Goal: Information Seeking & Learning: Learn about a topic

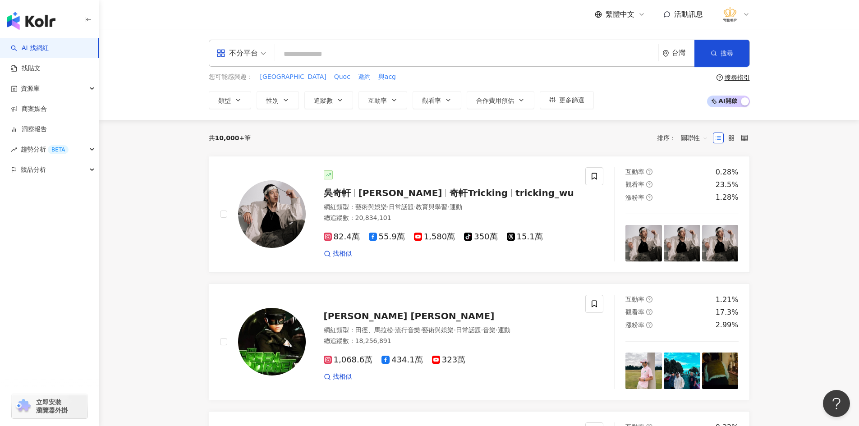
click at [320, 59] on input "search" at bounding box center [467, 54] width 376 height 17
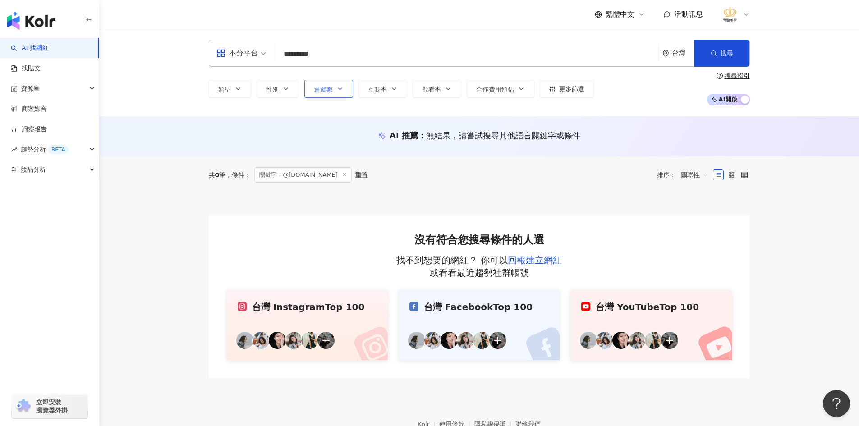
type input "*********"
click at [337, 93] on button "追蹤數" at bounding box center [328, 89] width 49 height 18
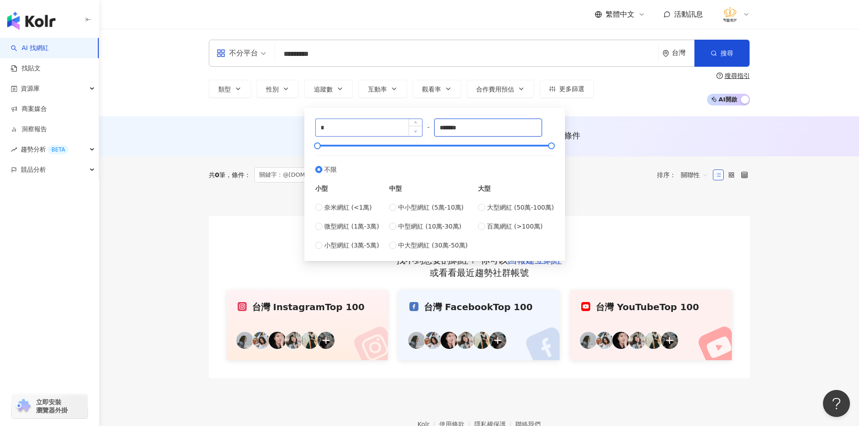
drag, startPoint x: 483, startPoint y: 119, endPoint x: 415, endPoint y: 130, distance: 68.6
click at [423, 130] on div "* - ******* 不限 小型 奈米網紅 (<1萬) 微型網紅 (1萬-3萬) 小型網紅 (3萬-5萬) 中型 中小型網紅 (5萬-10萬) 中型網紅 (…" at bounding box center [434, 185] width 239 height 132
drag, startPoint x: 451, startPoint y: 129, endPoint x: 316, endPoint y: 138, distance: 135.1
click at [342, 138] on div "* - ***** 不限 小型 奈米網紅 (<1萬) 微型網紅 (1萬-3萬) 小型網紅 (3萬-5萬) 中型 中小型網紅 (5萬-10萬) 中型網紅 (10…" at bounding box center [434, 185] width 239 height 132
type input "*****"
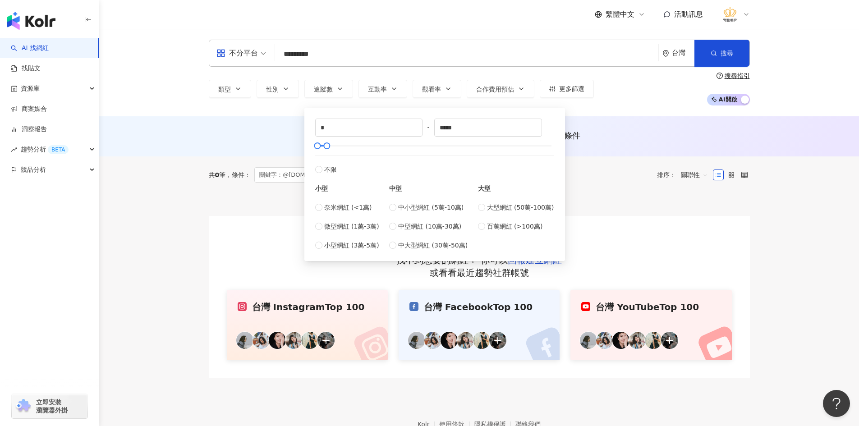
click at [190, 229] on main "不分平台 ********* 台灣 搜尋 https://www.instagram.com/naura.cctv naura.cctv 1,005 追蹤者 …" at bounding box center [479, 203] width 760 height 349
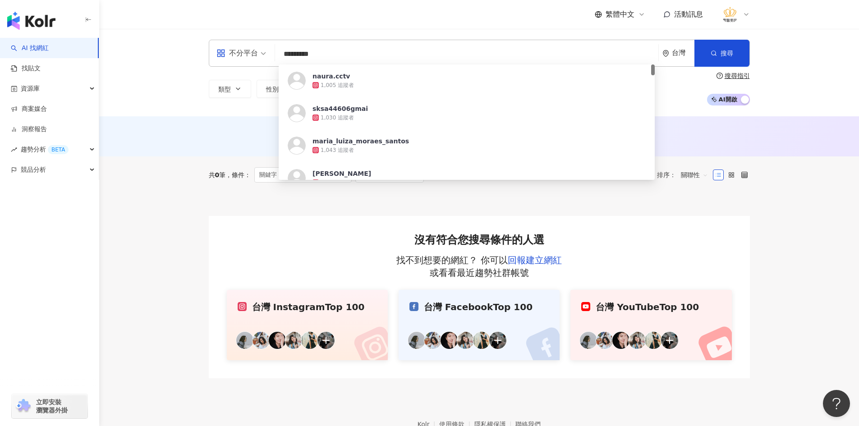
click at [308, 55] on input "*********" at bounding box center [467, 54] width 376 height 17
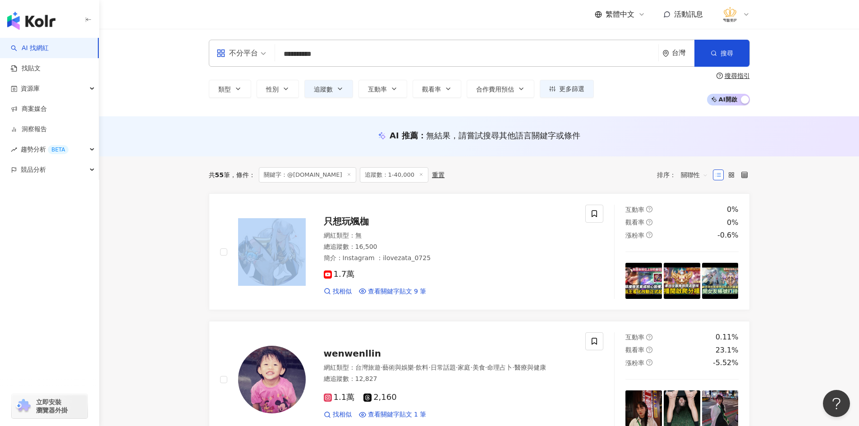
drag, startPoint x: 157, startPoint y: 304, endPoint x: 171, endPoint y: 310, distance: 15.7
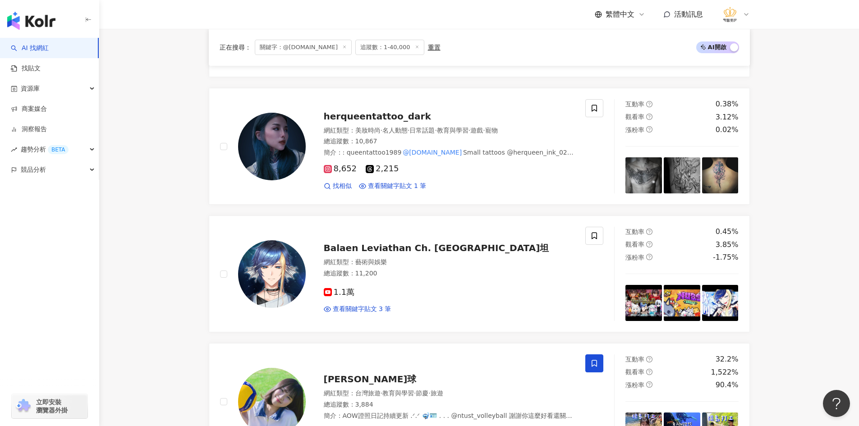
scroll to position [225, 0]
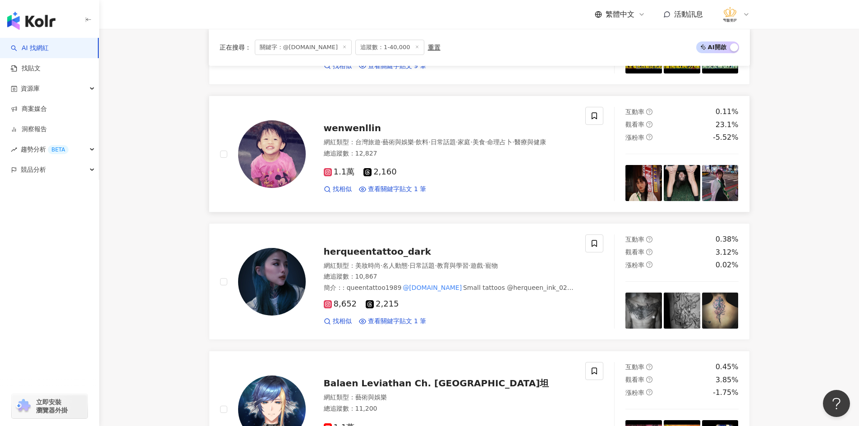
click at [285, 141] on img at bounding box center [272, 154] width 68 height 68
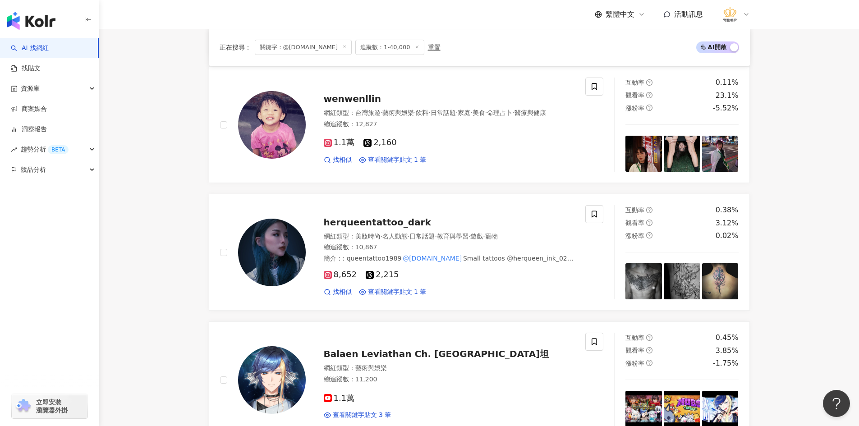
scroll to position [270, 0]
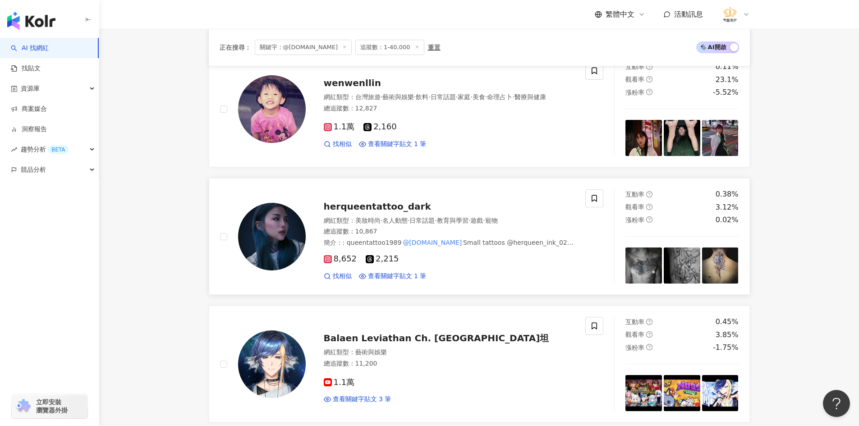
click at [265, 242] on img at bounding box center [272, 237] width 68 height 68
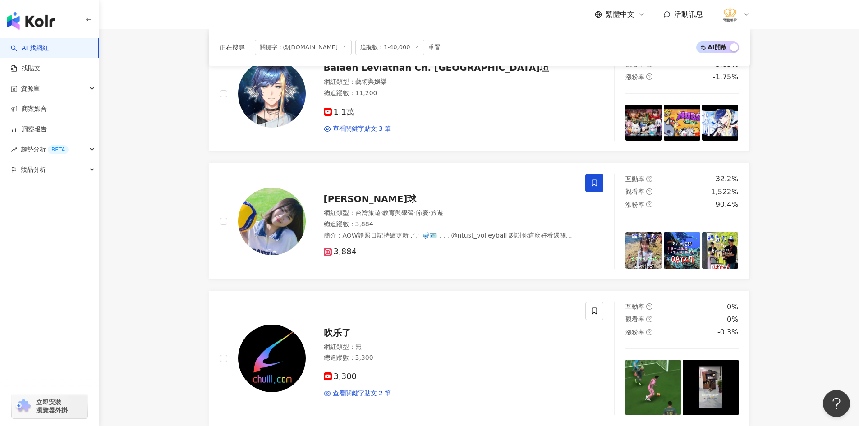
scroll to position [586, 0]
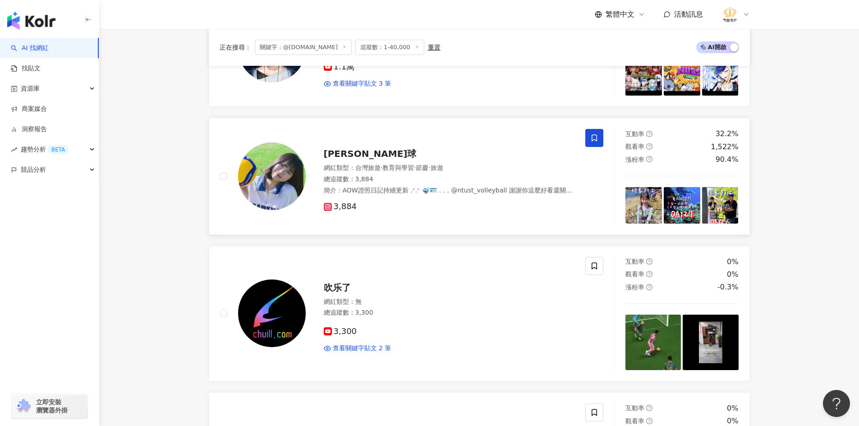
click at [593, 135] on icon at bounding box center [593, 138] width 5 height 7
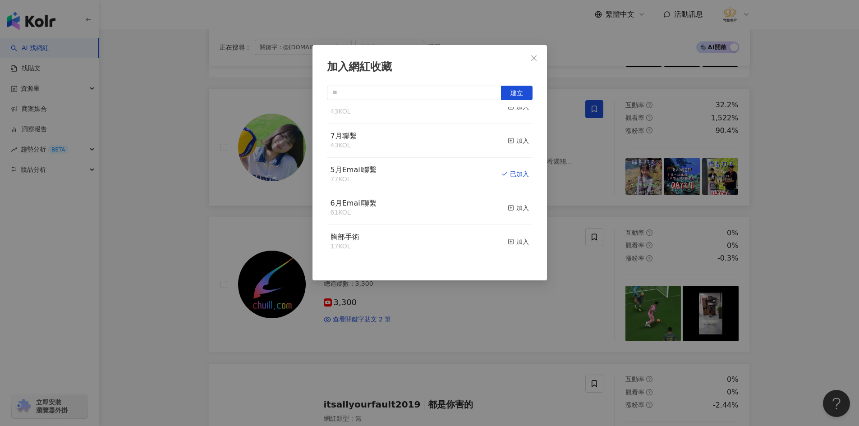
scroll to position [631, 0]
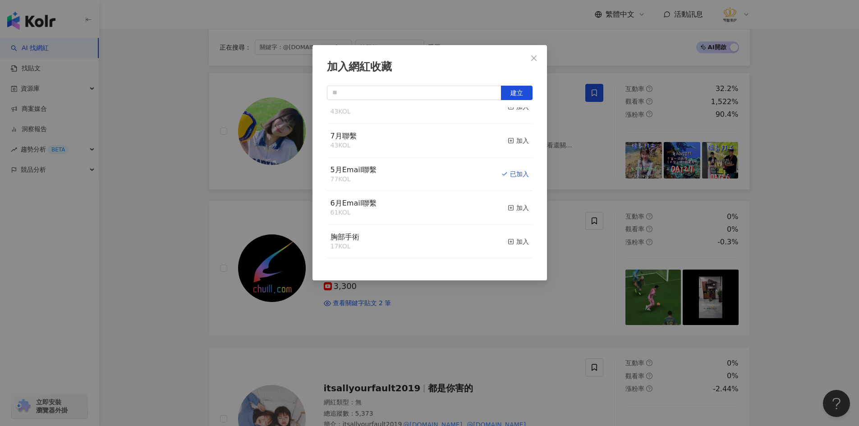
click at [160, 195] on div "加入網紅收藏 建立 9月聯繫 49 KOL 加入 未分類2 58 KOL 加入 未分類 45 KOL 加入 8月聯繫 43 KOL 加入 7月聯繫 43 KO…" at bounding box center [429, 213] width 859 height 426
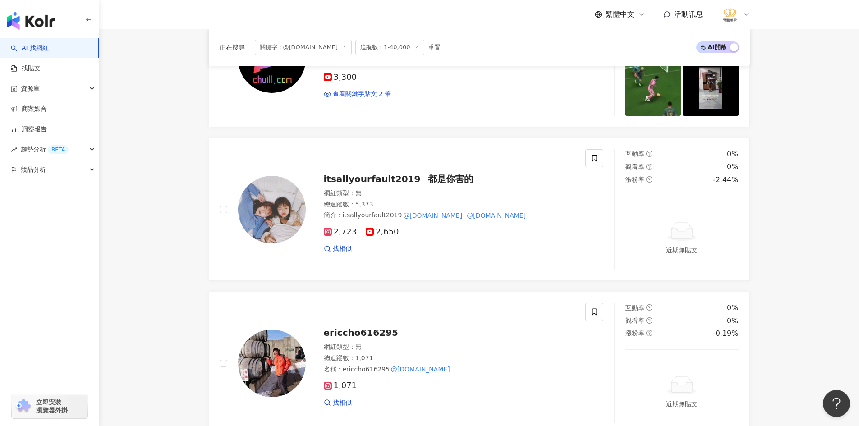
scroll to position [857, 0]
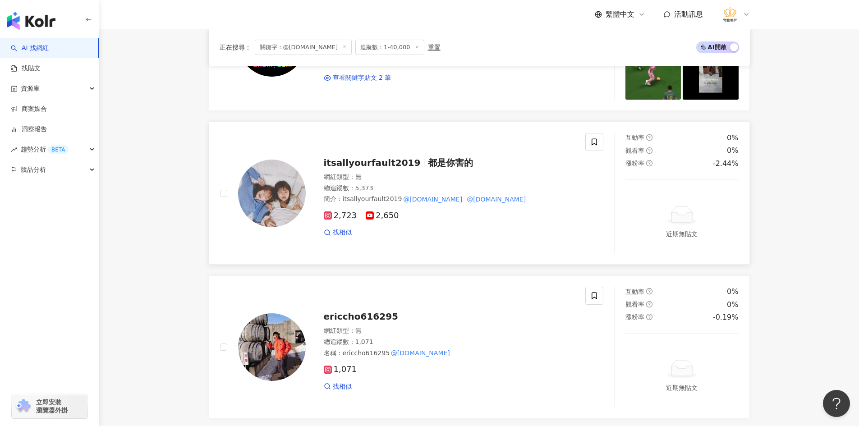
click at [282, 172] on img at bounding box center [272, 194] width 68 height 68
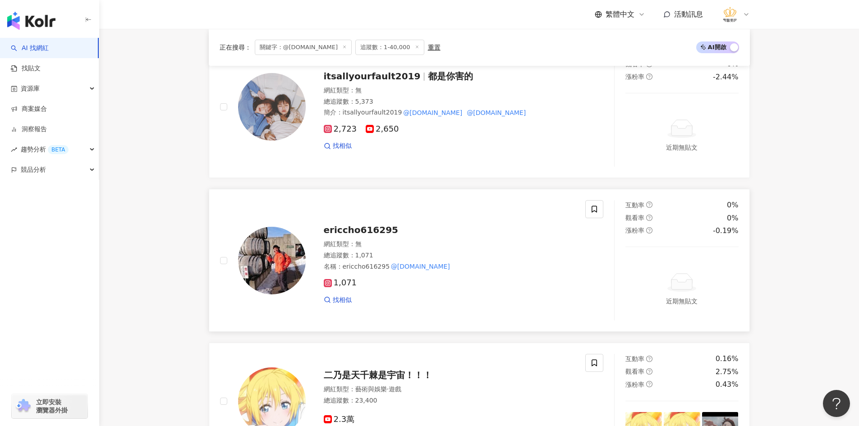
scroll to position [947, 0]
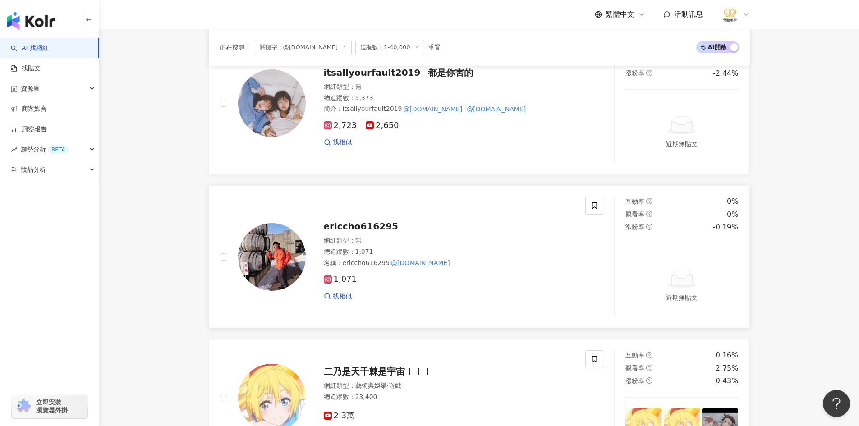
click at [280, 258] on img at bounding box center [272, 257] width 68 height 68
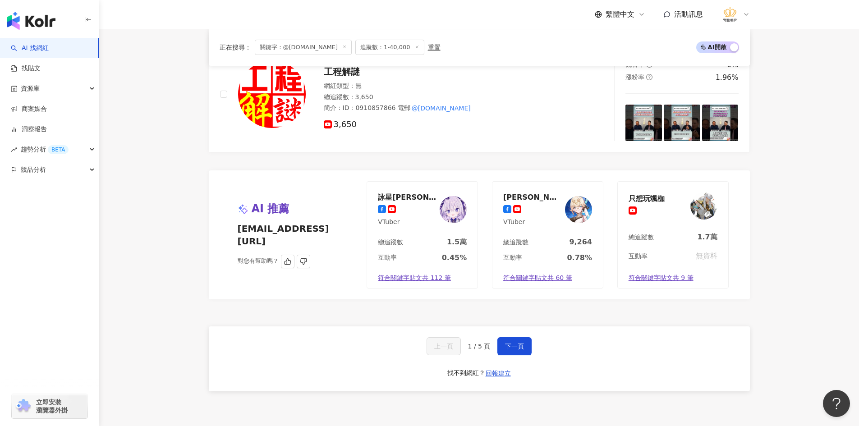
scroll to position [1713, 0]
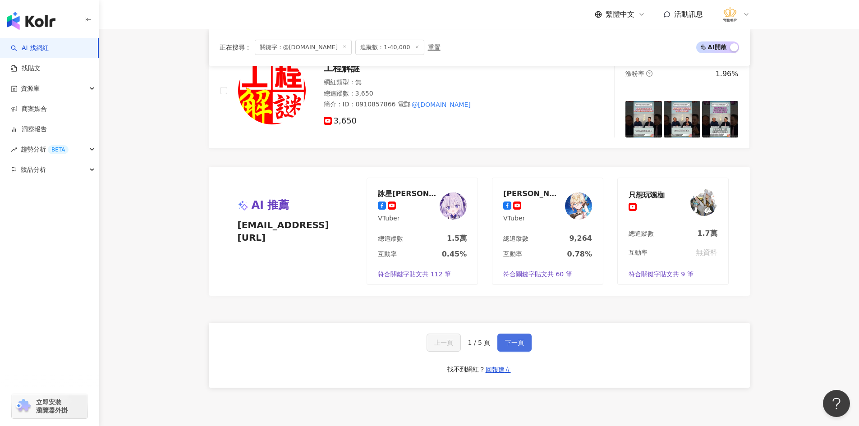
click at [523, 338] on button "下一頁" at bounding box center [514, 343] width 34 height 18
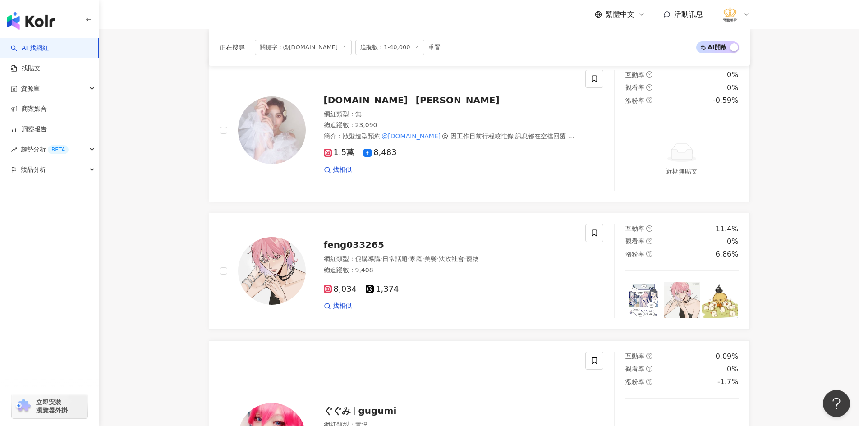
scroll to position [135, 0]
click at [278, 134] on img at bounding box center [272, 130] width 68 height 68
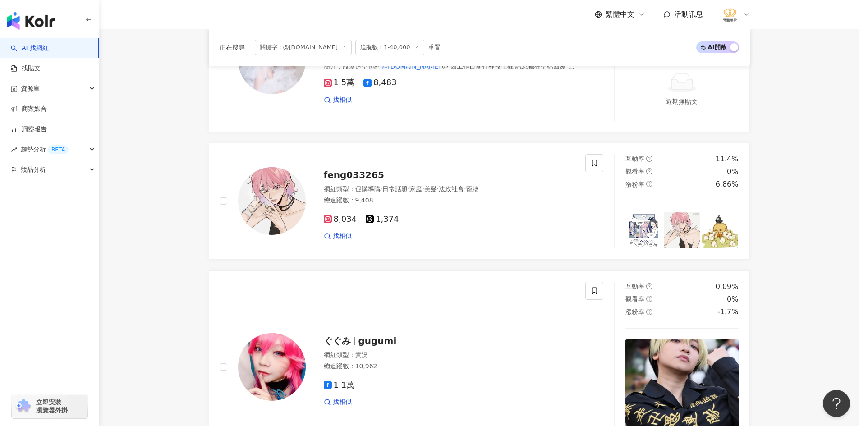
scroll to position [225, 0]
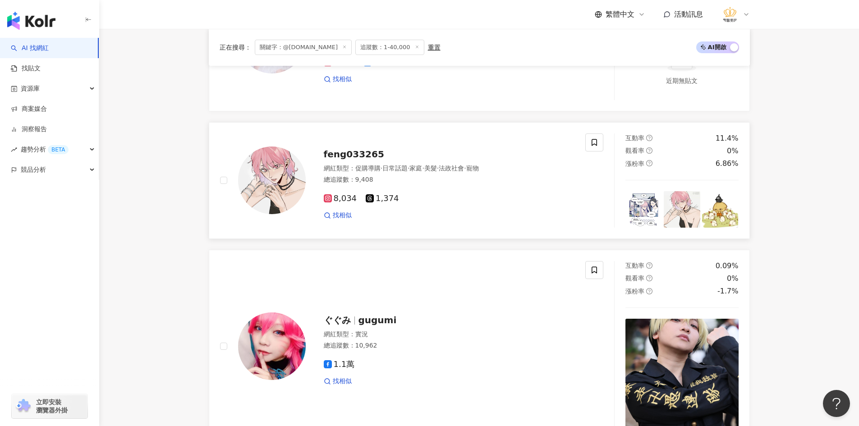
click at [234, 199] on div at bounding box center [263, 180] width 86 height 94
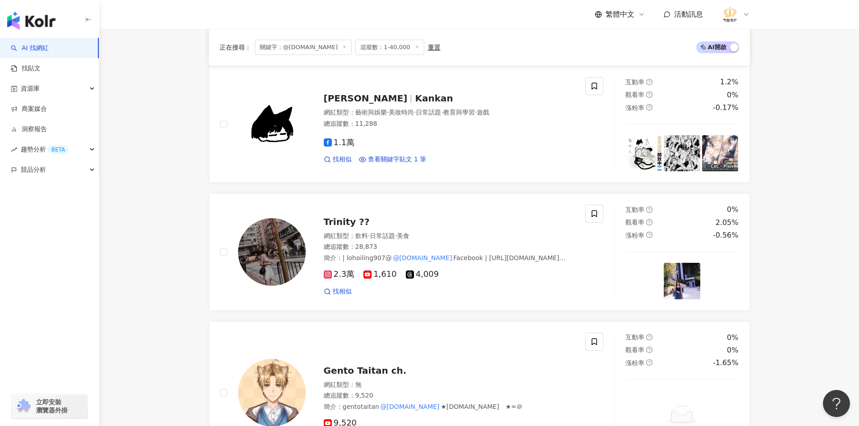
scroll to position [992, 0]
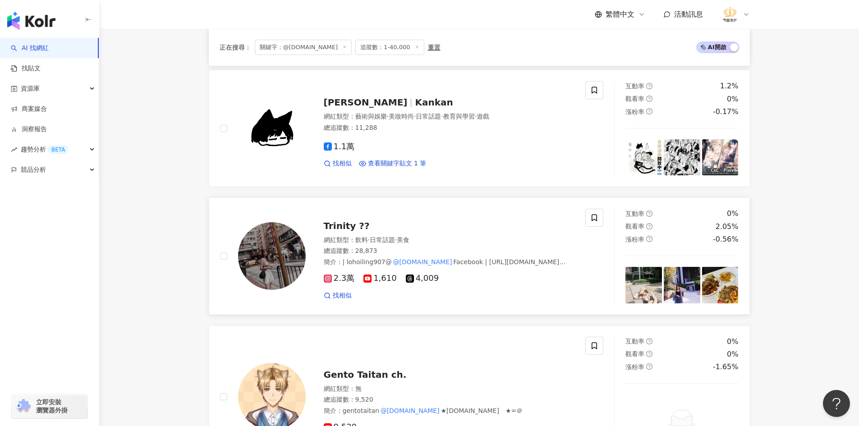
click at [278, 257] on img at bounding box center [272, 256] width 68 height 68
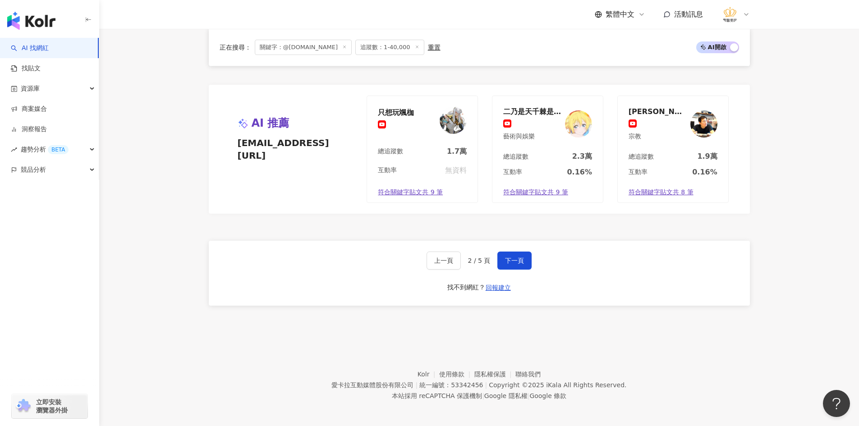
scroll to position [1803, 0]
click at [505, 261] on span "下一頁" at bounding box center [514, 259] width 19 height 7
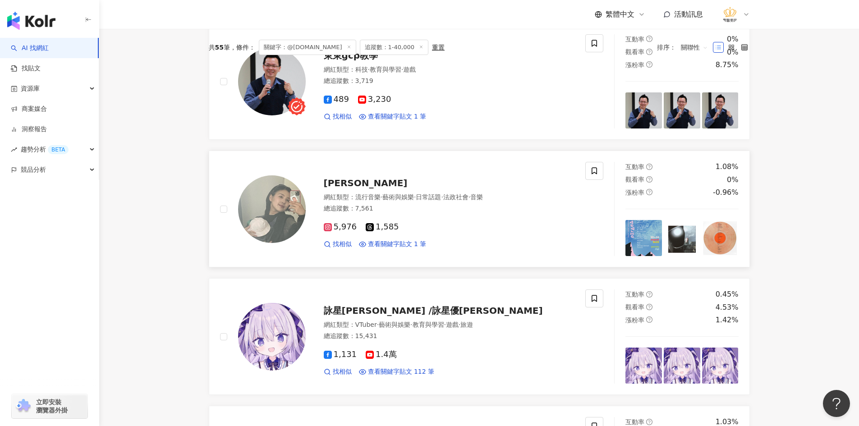
scroll to position [180, 0]
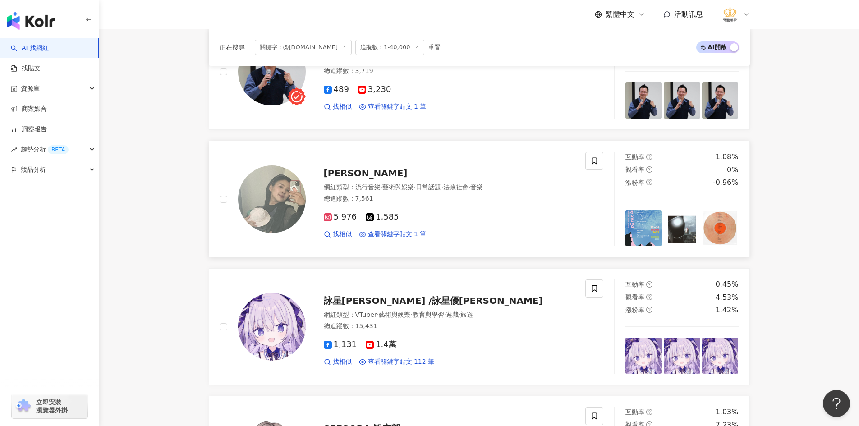
click at [272, 203] on img at bounding box center [272, 199] width 68 height 68
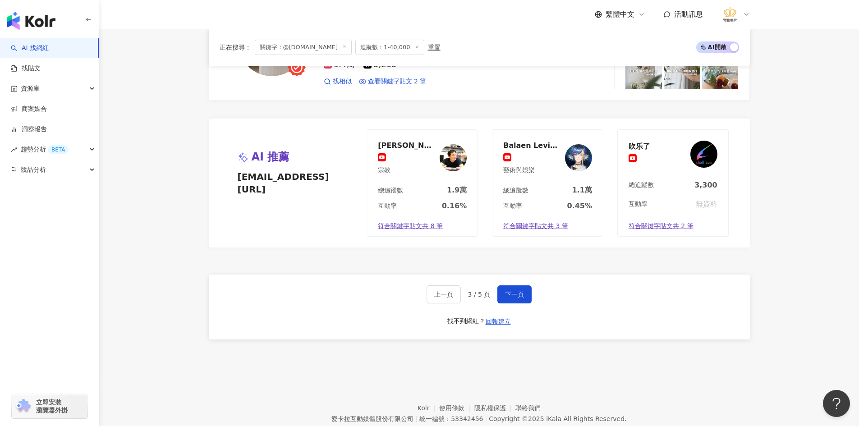
scroll to position [1574, 0]
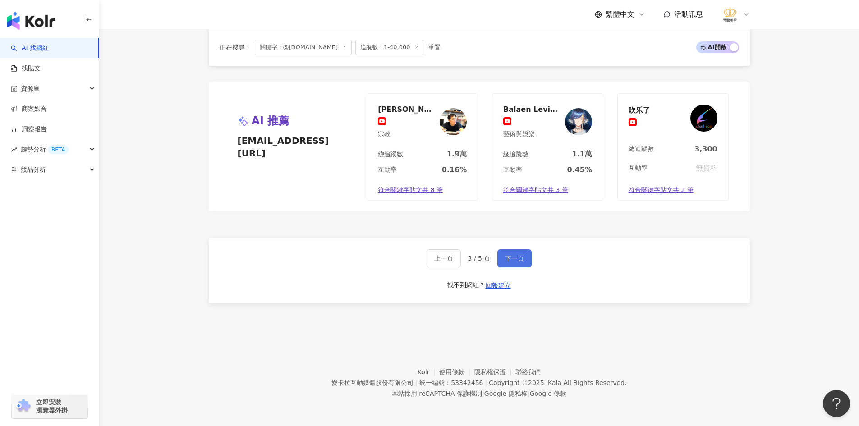
click at [514, 263] on button "下一頁" at bounding box center [514, 258] width 34 height 18
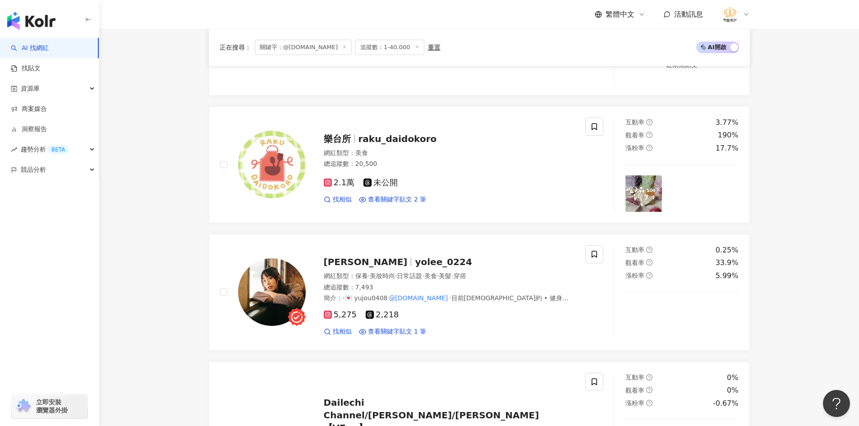
scroll to position [808, 0]
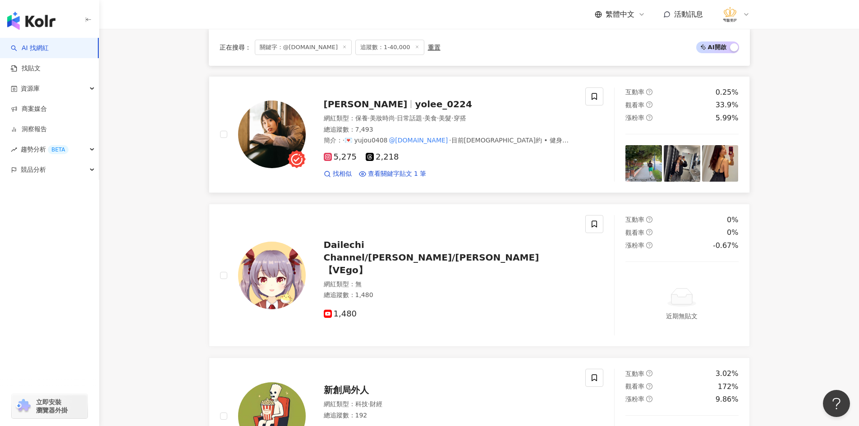
click at [293, 134] on img at bounding box center [272, 135] width 68 height 68
click at [165, 308] on main "**********" at bounding box center [479, 246] width 760 height 2051
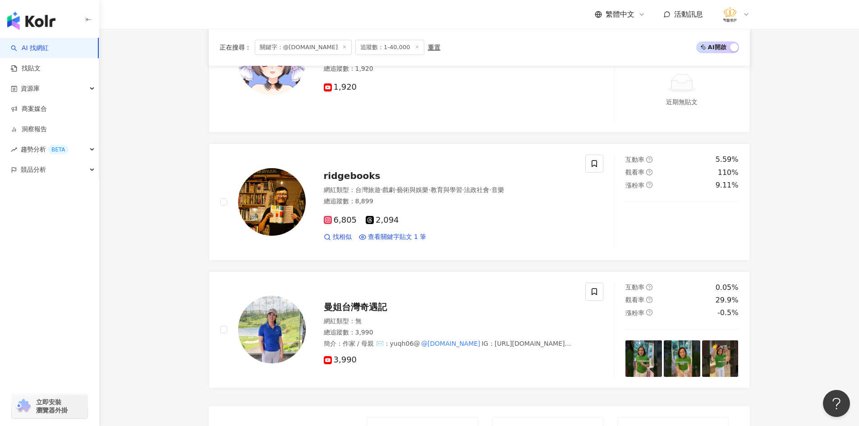
scroll to position [1439, 0]
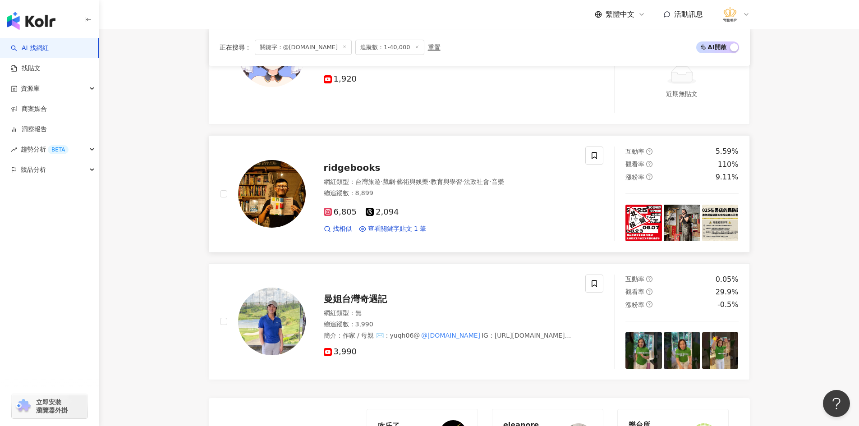
click at [284, 192] on img at bounding box center [272, 194] width 68 height 68
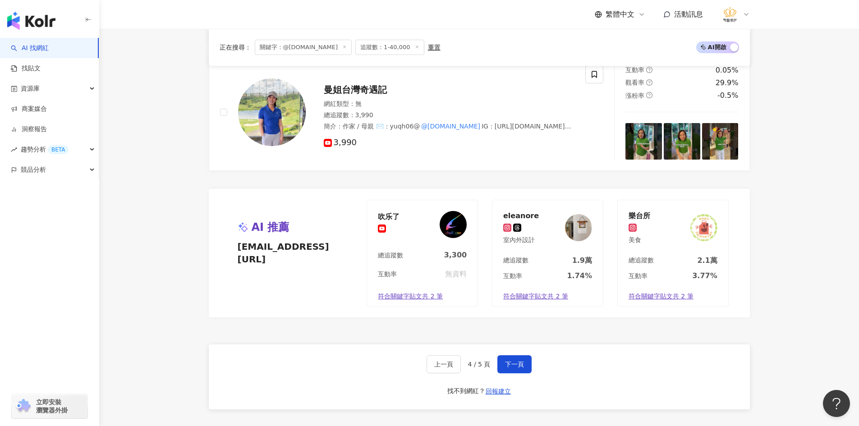
scroll to position [1664, 0]
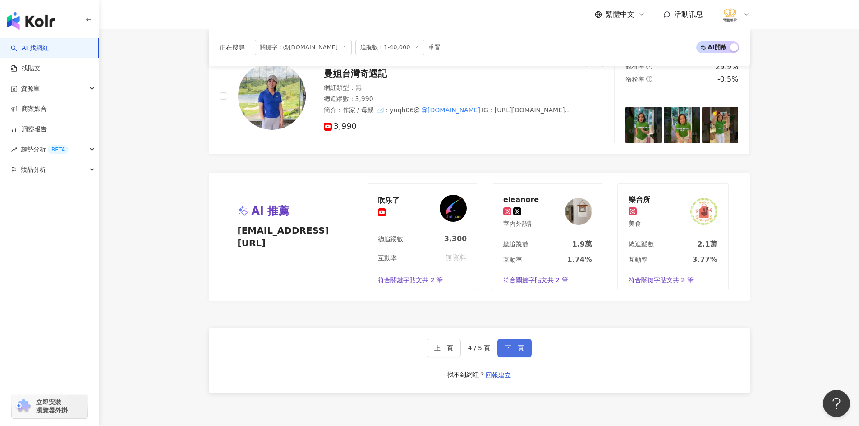
click at [513, 350] on span "下一頁" at bounding box center [514, 347] width 19 height 7
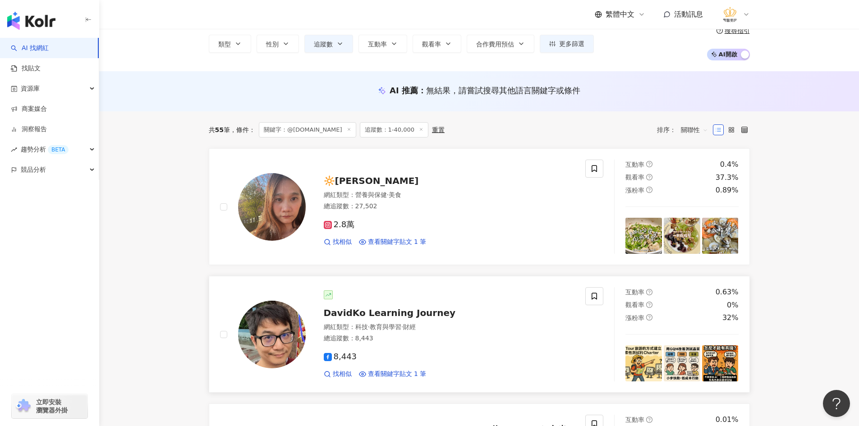
scroll to position [90, 0]
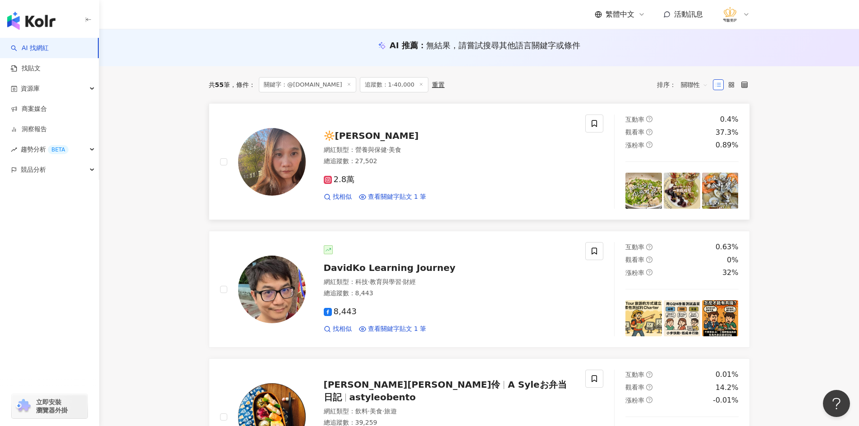
click at [272, 163] on img at bounding box center [272, 162] width 68 height 68
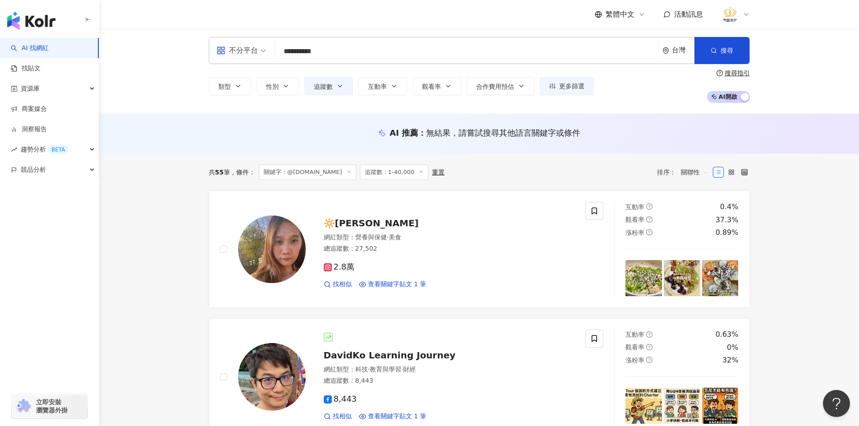
scroll to position [0, 0]
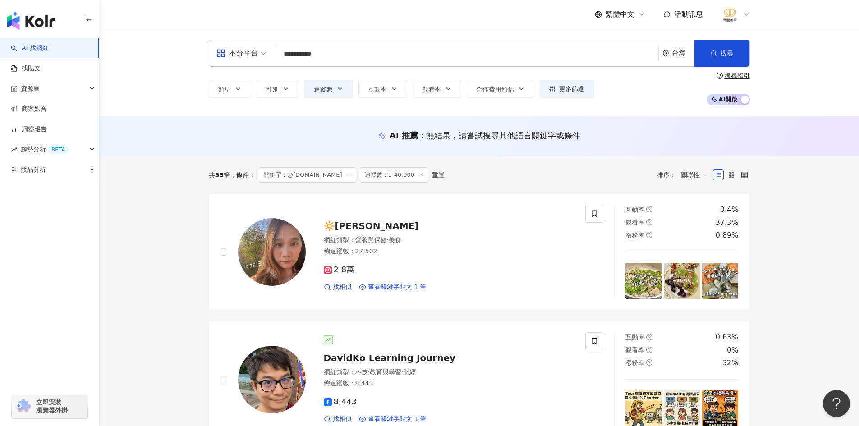
click at [417, 43] on div "**********" at bounding box center [479, 53] width 541 height 27
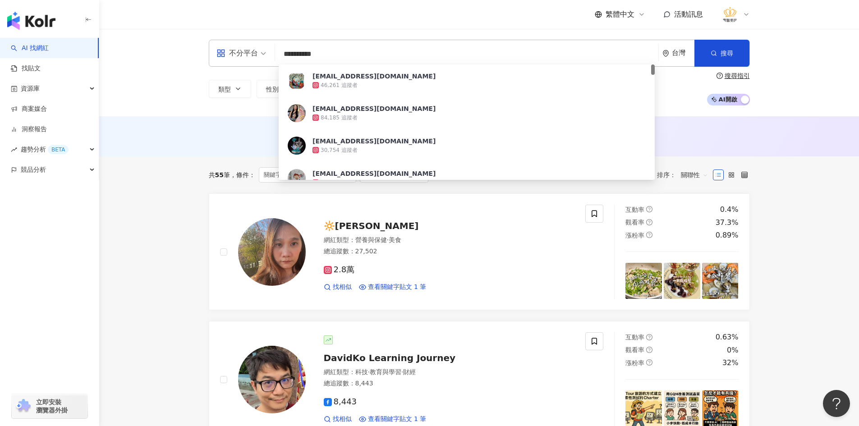
click at [400, 60] on input "**********" at bounding box center [467, 54] width 376 height 17
type input "*"
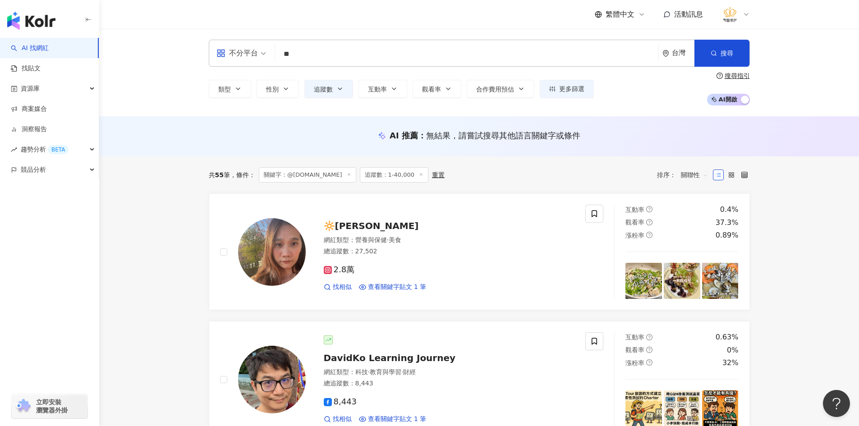
type input "**"
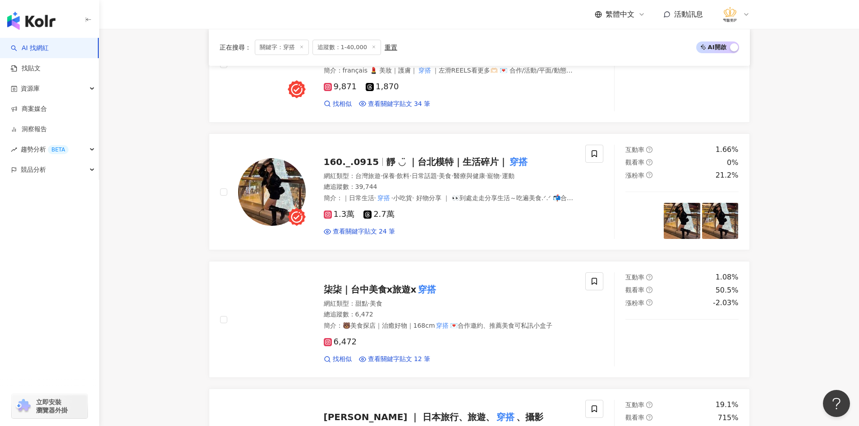
scroll to position [316, 0]
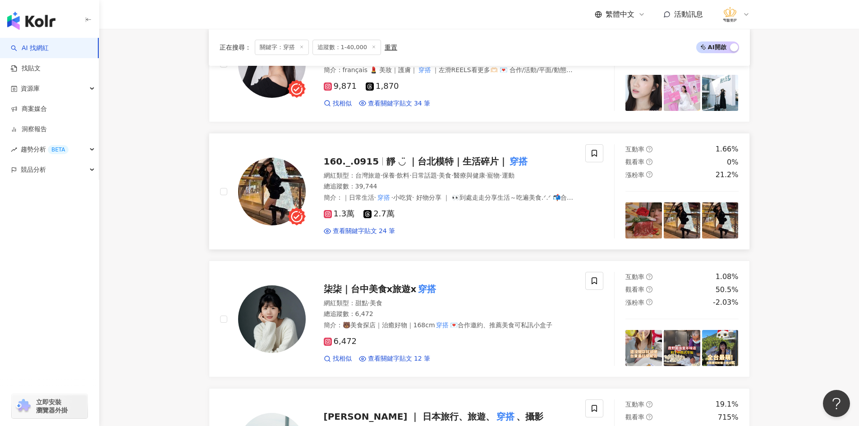
click at [275, 189] on img at bounding box center [272, 192] width 68 height 68
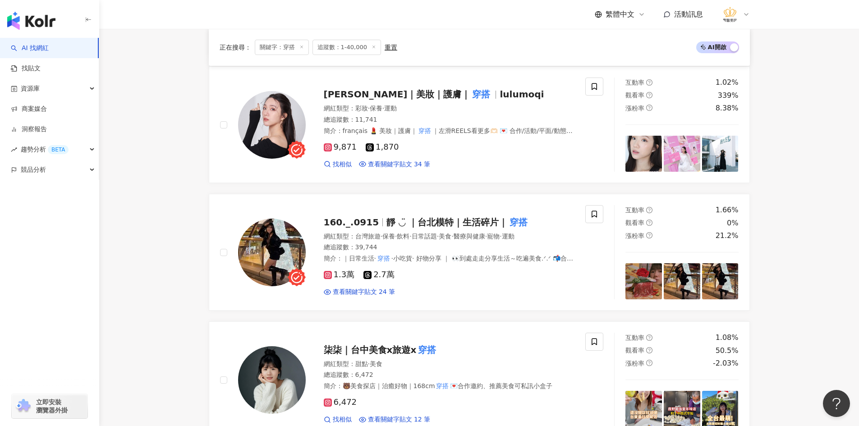
scroll to position [270, 0]
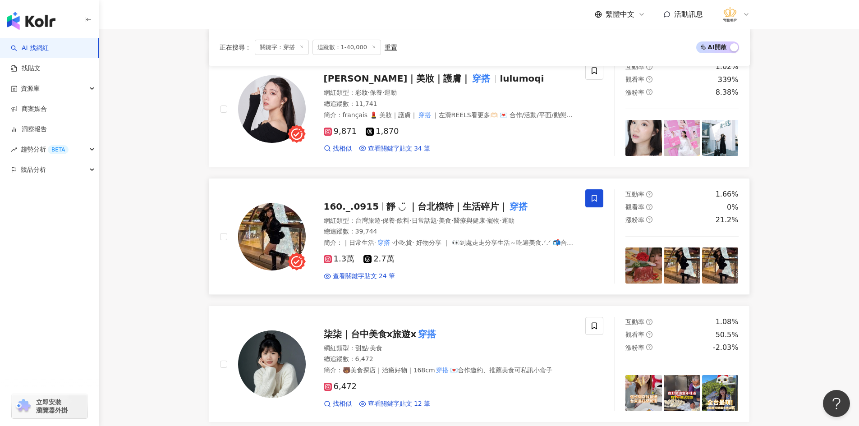
click at [591, 201] on icon at bounding box center [594, 198] width 8 height 8
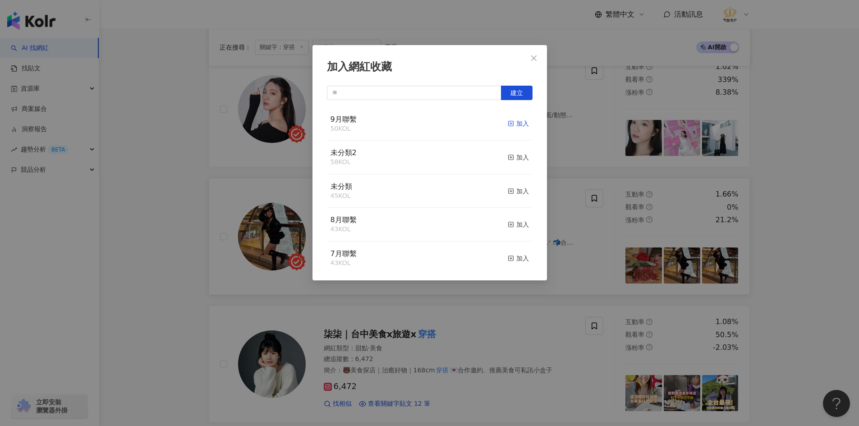
click at [509, 120] on div "加入" at bounding box center [518, 124] width 21 height 10
click at [171, 223] on div "加入網紅收藏 建立 9月聯繫 51 KOL 已加入 未分類2 58 KOL 加入 未分類 45 KOL 加入 8月聯繫 43 KOL 加入 7月聯繫 43 K…" at bounding box center [429, 213] width 859 height 426
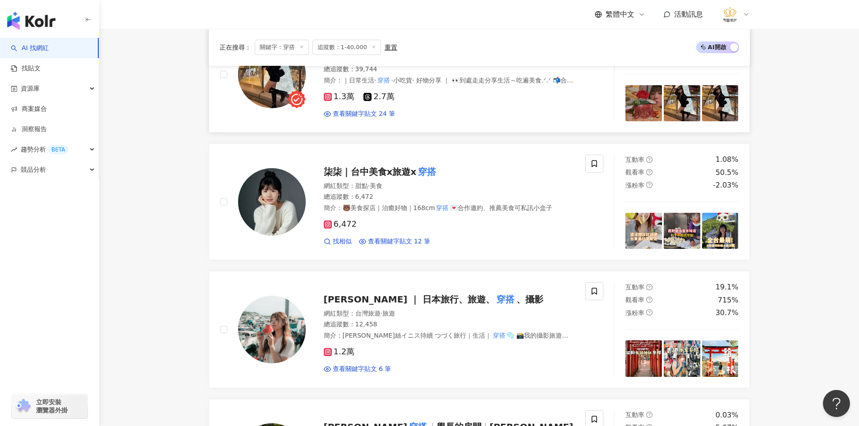
scroll to position [451, 0]
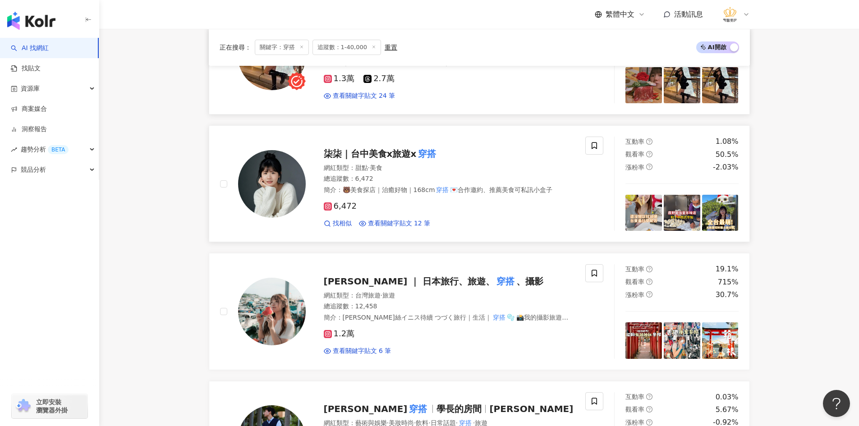
click at [280, 183] on img at bounding box center [272, 184] width 68 height 68
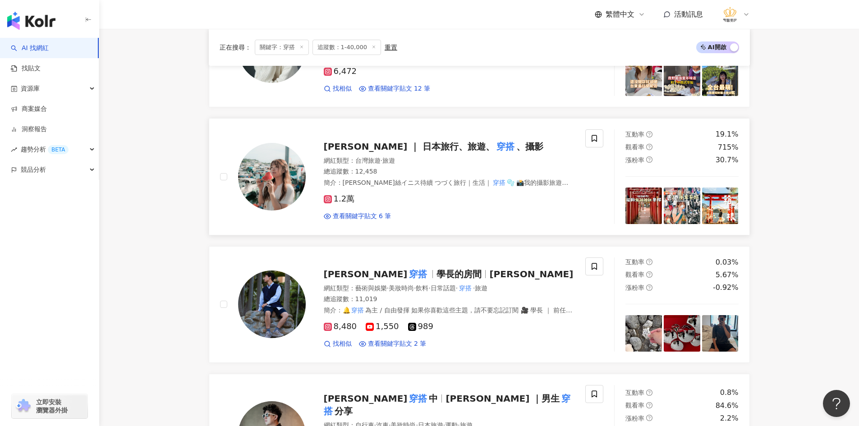
scroll to position [586, 0]
click at [275, 186] on img at bounding box center [272, 176] width 68 height 68
click at [593, 137] on icon at bounding box center [594, 138] width 8 height 8
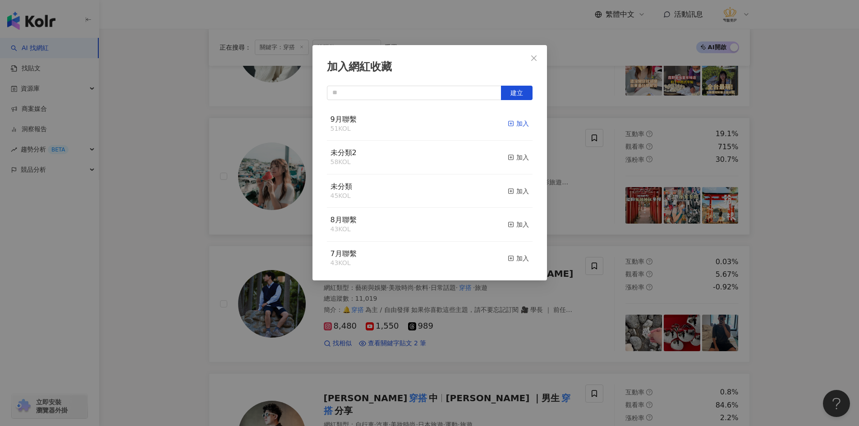
click at [511, 121] on div "加入" at bounding box center [518, 124] width 21 height 10
click at [172, 221] on div "加入網紅收藏 建立 9月聯繫 52 KOL 已加入 未分類2 58 KOL 加入 未分類 45 KOL 加入 8月聯繫 43 KOL 加入 7月聯繫 43 K…" at bounding box center [429, 213] width 859 height 426
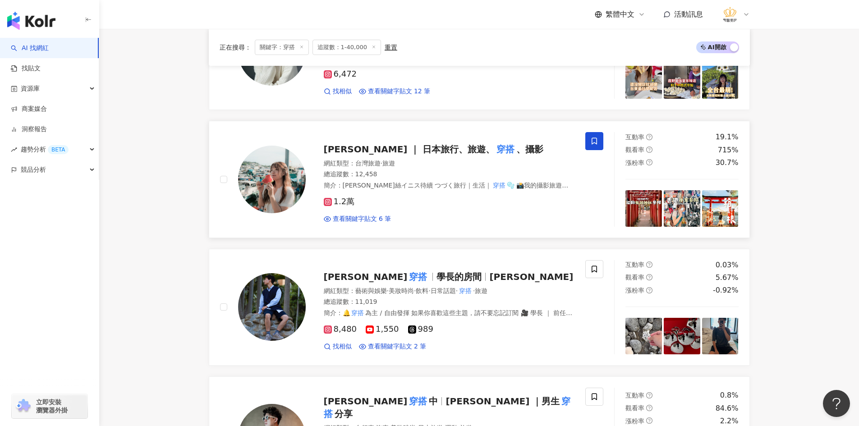
scroll to position [631, 0]
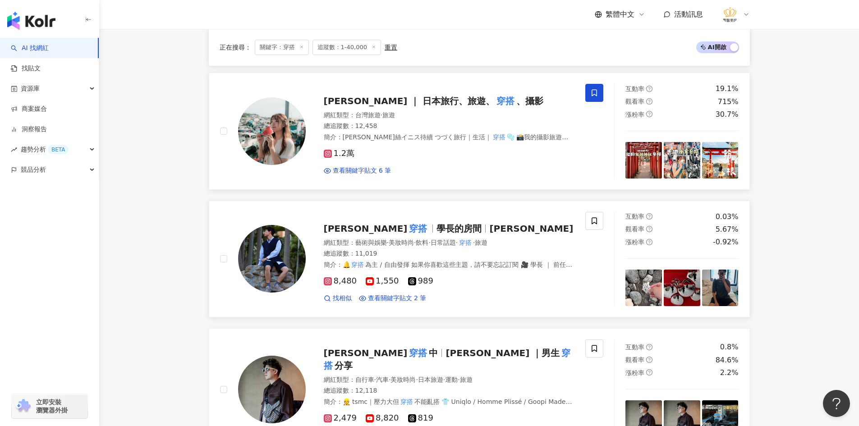
click at [270, 262] on img at bounding box center [272, 259] width 68 height 68
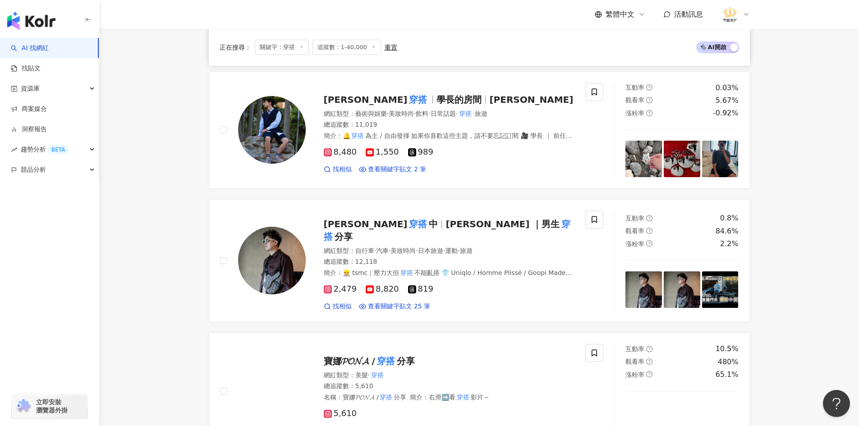
scroll to position [766, 0]
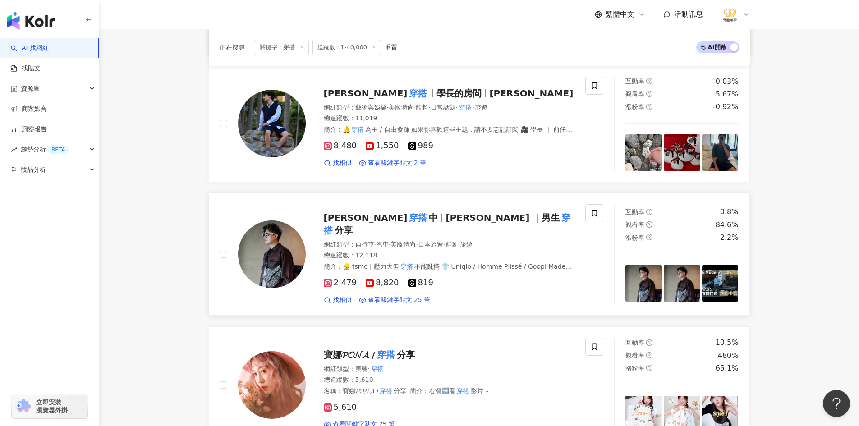
click at [265, 247] on img at bounding box center [272, 254] width 68 height 68
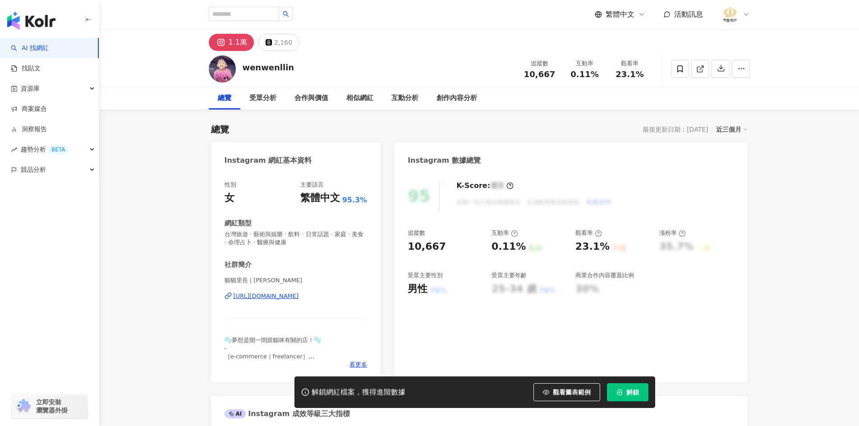
click at [280, 291] on div "貓貓里長 | wenwenllin https://www.instagram.com/wenwenllin/" at bounding box center [296, 302] width 143 height 53
click at [278, 292] on div "貓貓里長 | wenwenllin https://www.instagram.com/wenwenllin/" at bounding box center [296, 302] width 143 height 53
click at [275, 295] on div "https://www.instagram.com/wenwenllin/" at bounding box center [266, 296] width 65 height 8
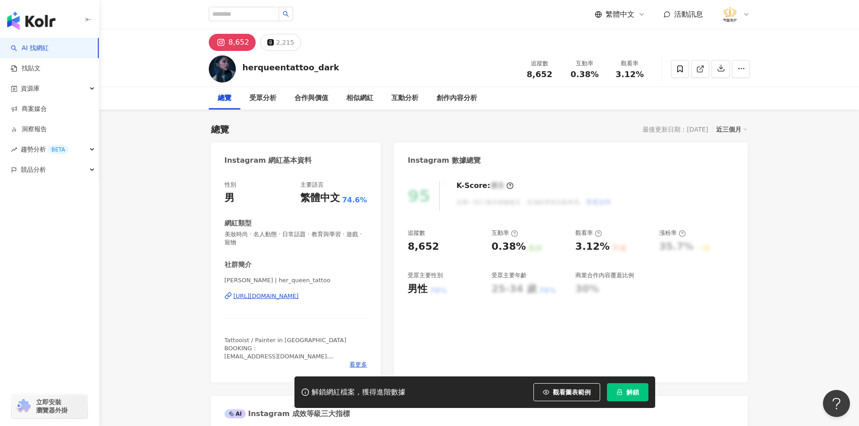
click at [283, 298] on div "https://www.instagram.com/her_queen_tattoo/" at bounding box center [266, 296] width 65 height 8
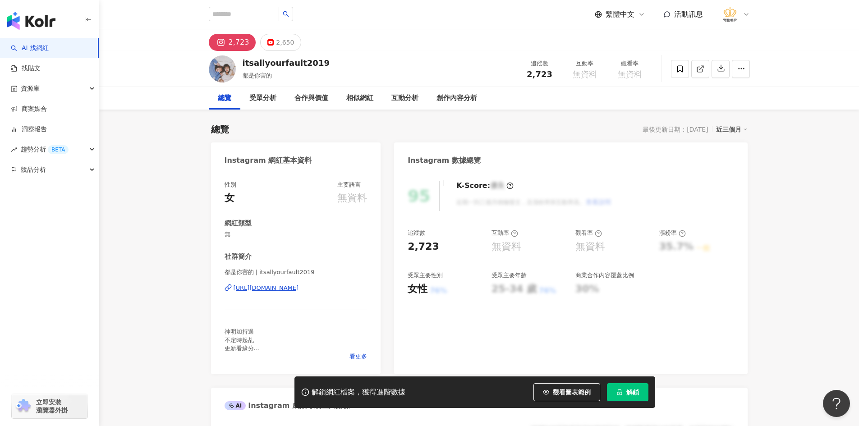
click at [290, 290] on div "https://www.instagram.com/itsallyourfault2019/" at bounding box center [266, 288] width 65 height 8
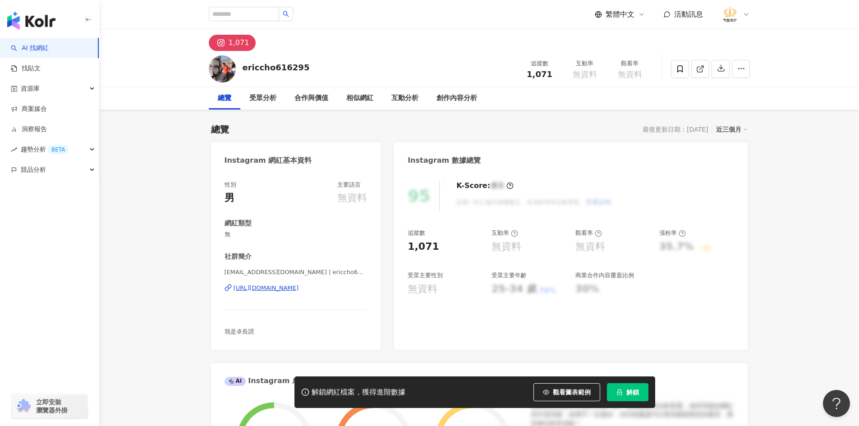
click at [299, 285] on div "[URL][DOMAIN_NAME]" at bounding box center [266, 288] width 65 height 8
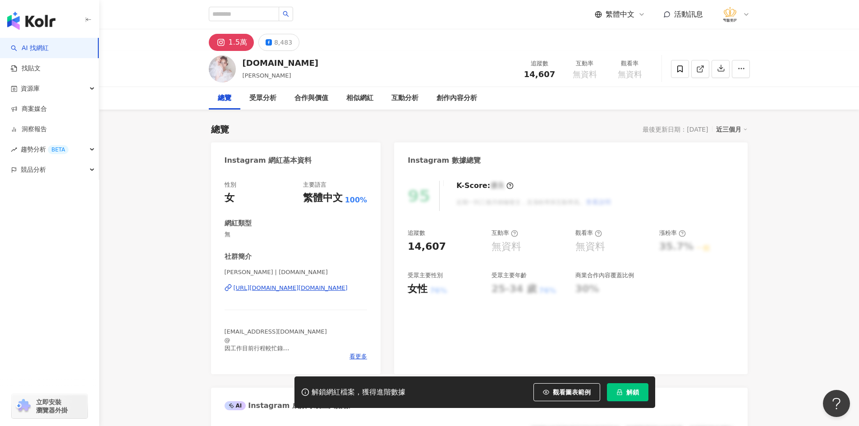
click at [264, 286] on div "https://www.instagram.com/hesterchu.makeup/" at bounding box center [291, 288] width 114 height 8
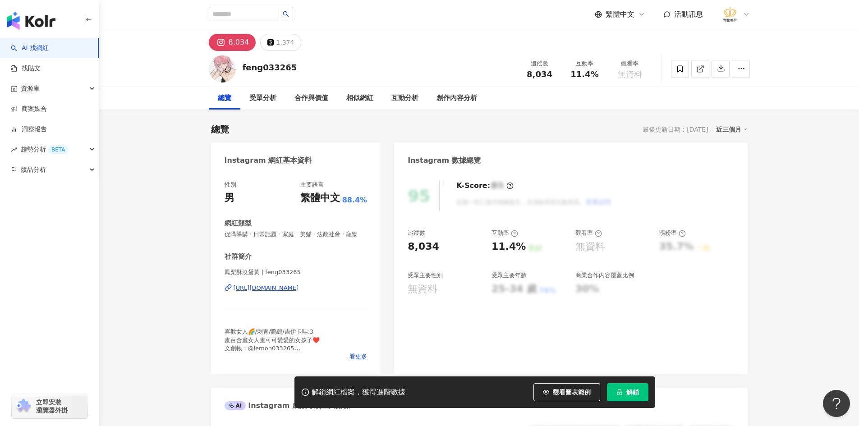
drag, startPoint x: 291, startPoint y: 292, endPoint x: 243, endPoint y: 277, distance: 50.5
click at [291, 292] on div "https://www.instagram.com/feng033265/" at bounding box center [266, 288] width 65 height 8
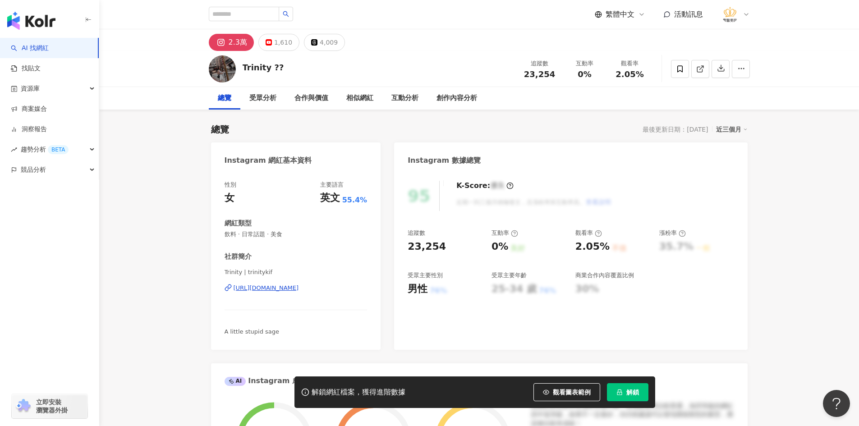
click at [287, 288] on div "[URL][DOMAIN_NAME]" at bounding box center [266, 288] width 65 height 8
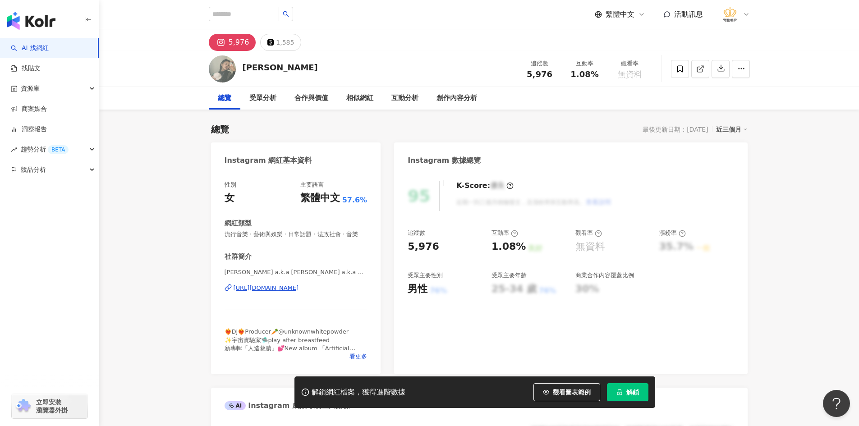
click at [313, 301] on div "Jing Lekker a.k.a Jing a.k.a 郵票小姐 a.k.a. 宇宙實驗家 | jing_mrs_acid https://www.inst…" at bounding box center [296, 294] width 143 height 53
click at [299, 292] on div "https://www.instagram.com/jing_mrs_acid/" at bounding box center [266, 288] width 65 height 8
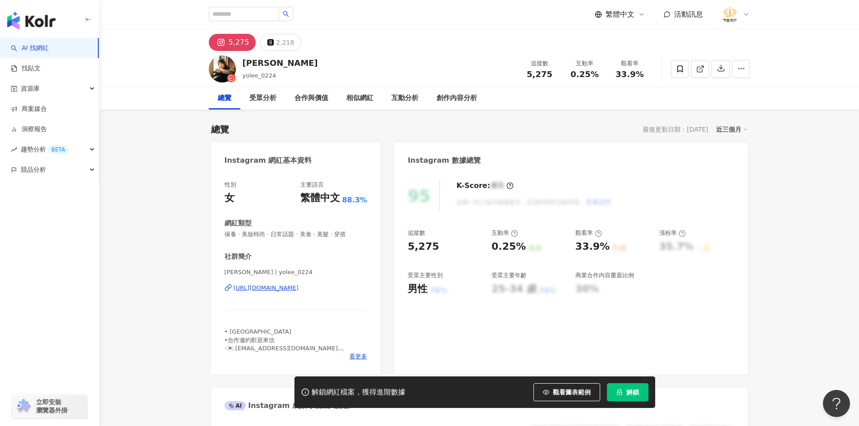
click at [281, 293] on div "李又柔 YoLee | yolee_0224 https://www.instagram.com/yolee_0224/" at bounding box center [296, 294] width 143 height 53
click at [284, 290] on div "https://www.instagram.com/yolee_0224/" at bounding box center [266, 288] width 65 height 8
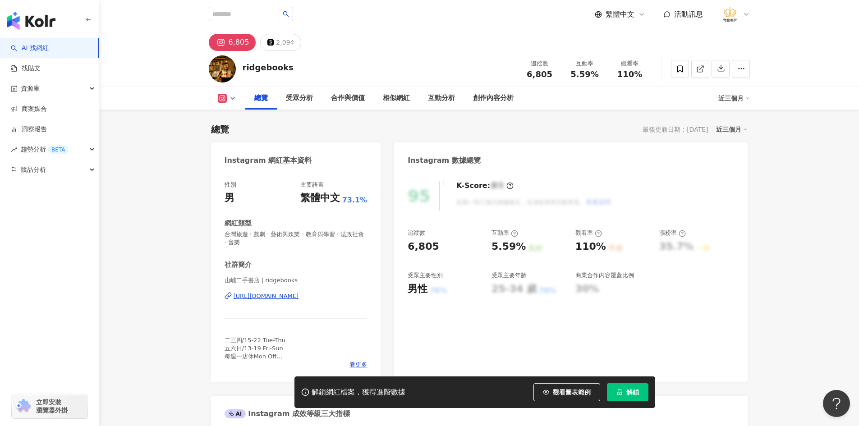
scroll to position [45, 0]
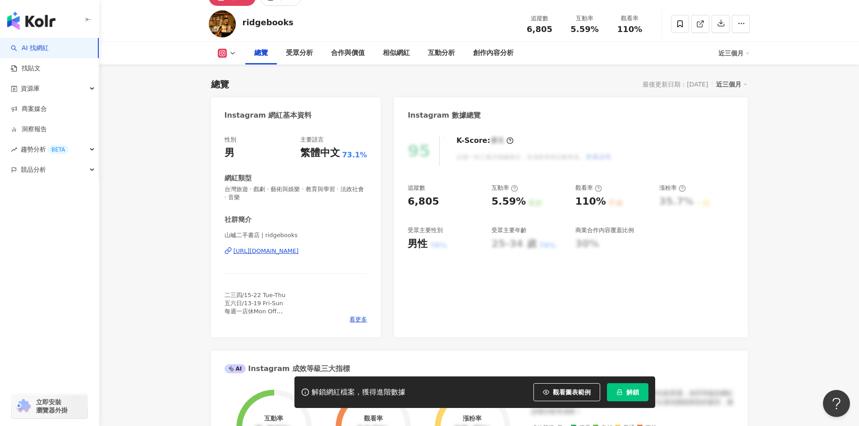
click at [286, 250] on div "[URL][DOMAIN_NAME]" at bounding box center [266, 251] width 65 height 8
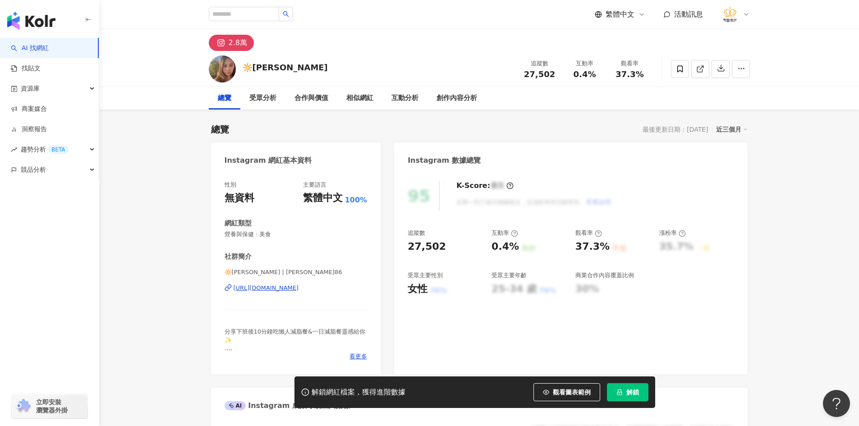
drag, startPoint x: 298, startPoint y: 285, endPoint x: 133, endPoint y: 238, distance: 172.1
click at [298, 285] on div "[URL][DOMAIN_NAME]" at bounding box center [266, 288] width 65 height 8
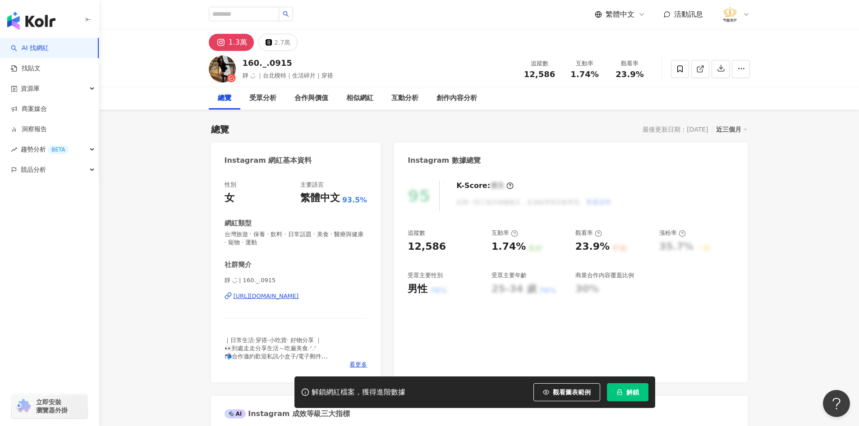
click at [272, 292] on div "https://www.instagram.com/160._.0915/" at bounding box center [266, 296] width 65 height 8
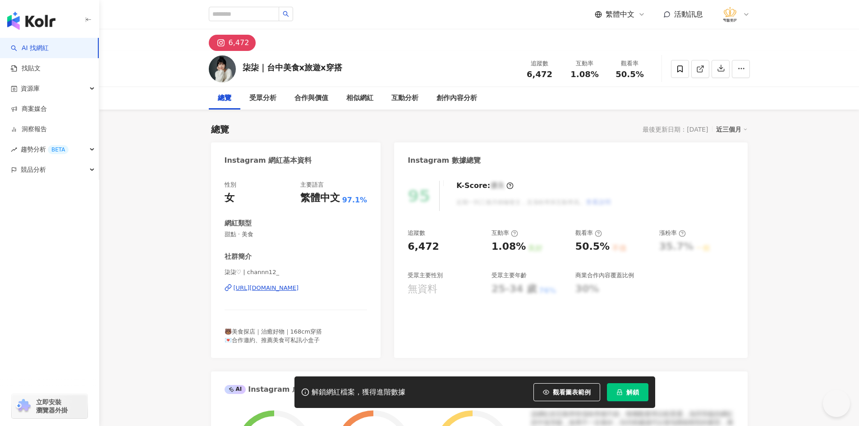
click at [299, 286] on div "[URL][DOMAIN_NAME]" at bounding box center [266, 288] width 65 height 8
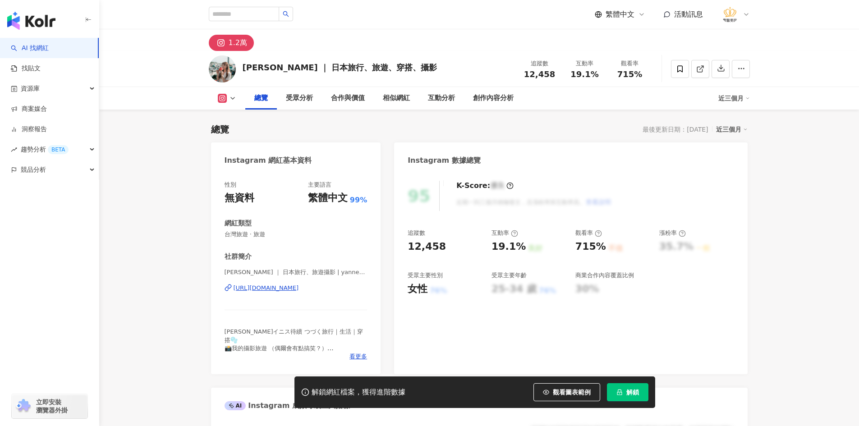
click at [299, 287] on div "[URL][DOMAIN_NAME]" at bounding box center [266, 288] width 65 height 8
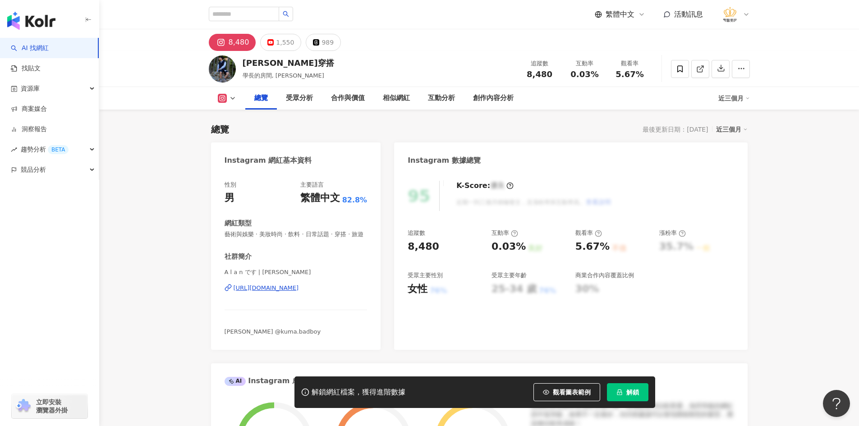
click at [299, 292] on div "https://www.instagram.com/alan_shoot_yesterday/" at bounding box center [266, 288] width 65 height 8
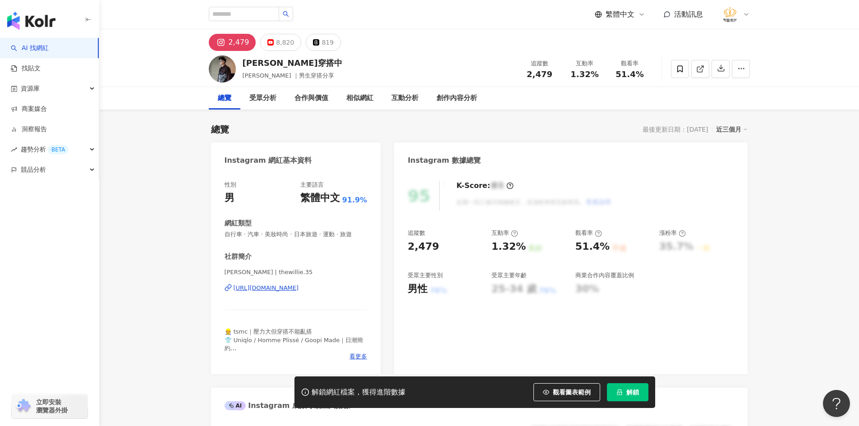
click at [271, 286] on div "[URL][DOMAIN_NAME]" at bounding box center [266, 288] width 65 height 8
